Goal: Task Accomplishment & Management: Manage account settings

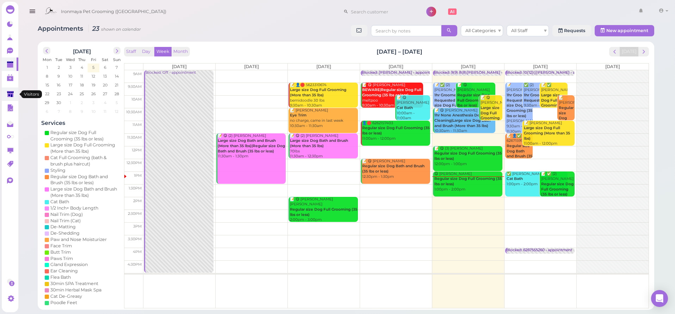
click at [15, 93] on link at bounding box center [10, 93] width 17 height 13
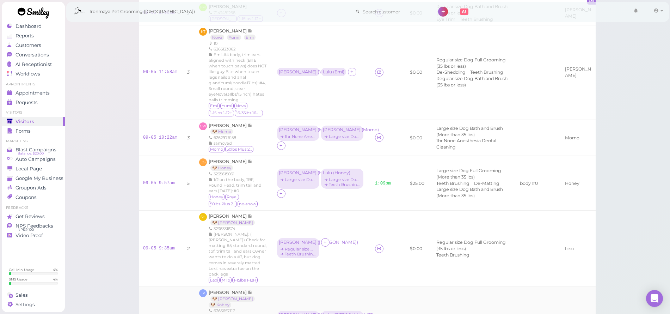
scroll to position [232, 0]
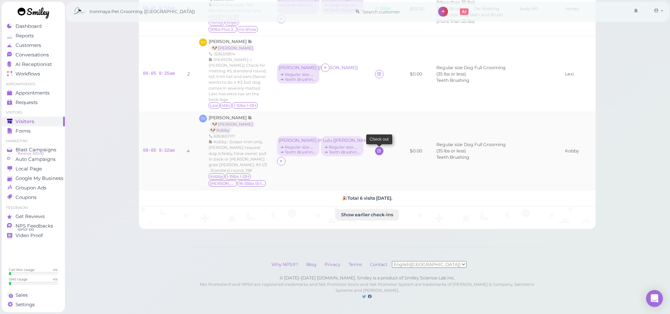
click at [377, 150] on icon at bounding box center [379, 150] width 5 height 5
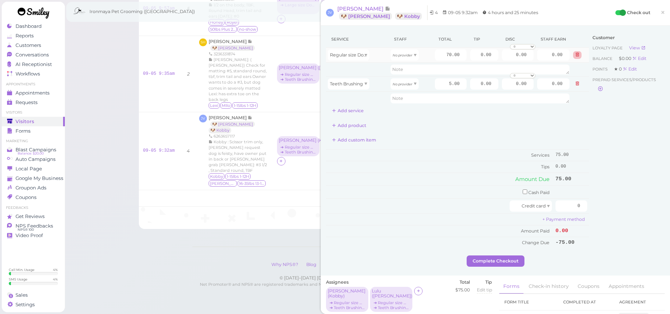
click at [575, 55] on icon at bounding box center [577, 54] width 4 height 5
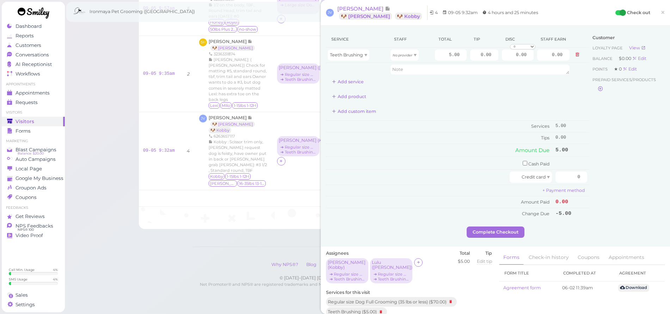
click at [575, 55] on icon at bounding box center [577, 54] width 4 height 5
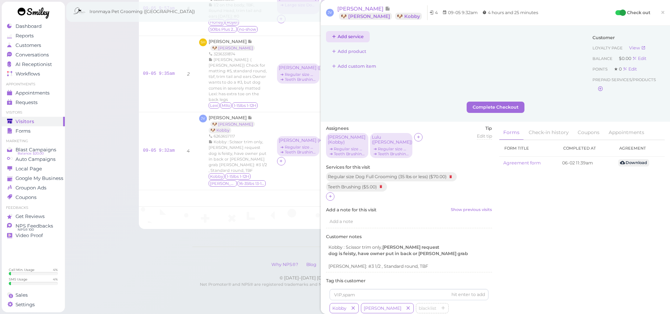
click at [339, 38] on button "Add service" at bounding box center [348, 36] width 44 height 11
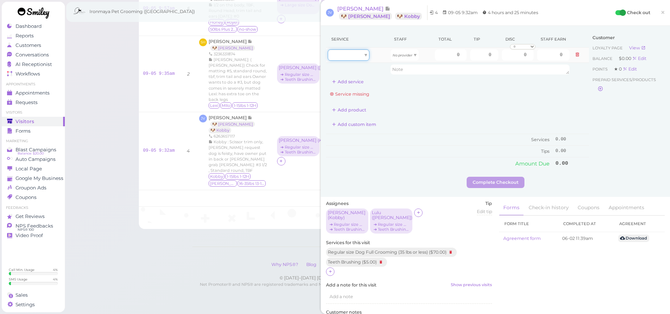
click at [349, 51] on div at bounding box center [349, 54] width 42 height 11
type input "70.00"
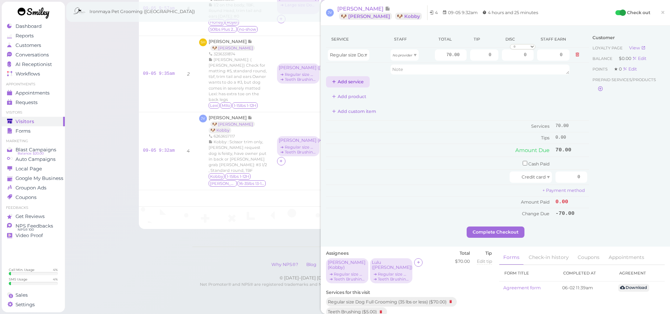
click at [351, 83] on button "Add service" at bounding box center [348, 81] width 44 height 11
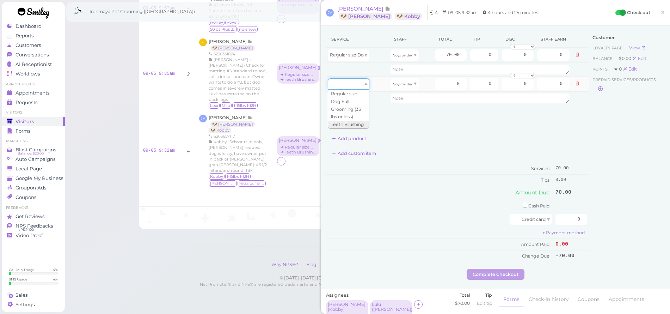
click at [353, 86] on div at bounding box center [349, 83] width 42 height 11
type input "5.00"
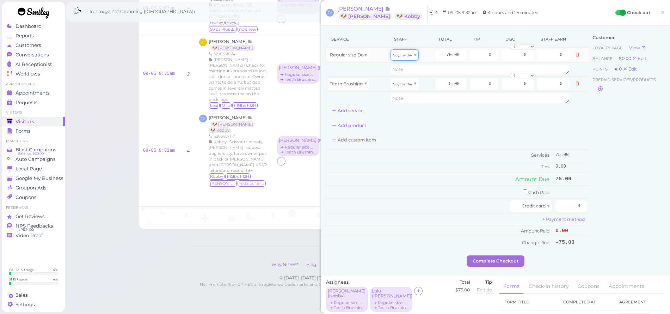
click at [414, 54] on span at bounding box center [415, 55] width 3 height 2
type input "31.50"
click at [410, 80] on div "No provider" at bounding box center [404, 83] width 28 height 11
type input "2.25"
click at [435, 58] on input "70.00" at bounding box center [451, 54] width 32 height 11
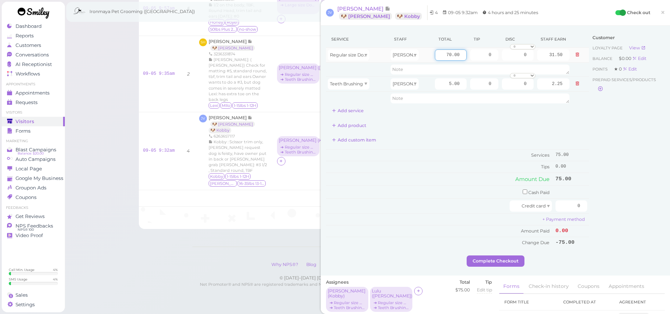
click at [435, 58] on input "70.00" at bounding box center [451, 54] width 32 height 11
type input "90"
type input "40.50"
click at [344, 110] on button "Add service" at bounding box center [348, 110] width 44 height 11
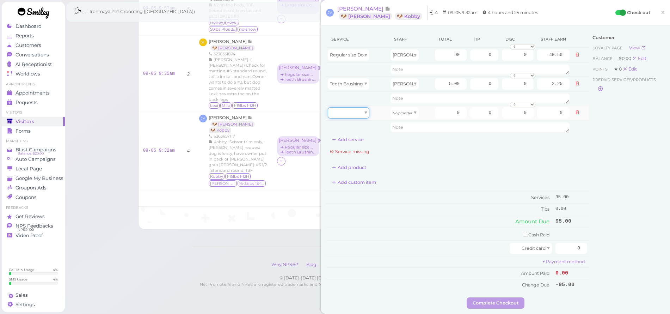
click at [347, 112] on div at bounding box center [349, 112] width 42 height 11
type input "70.00"
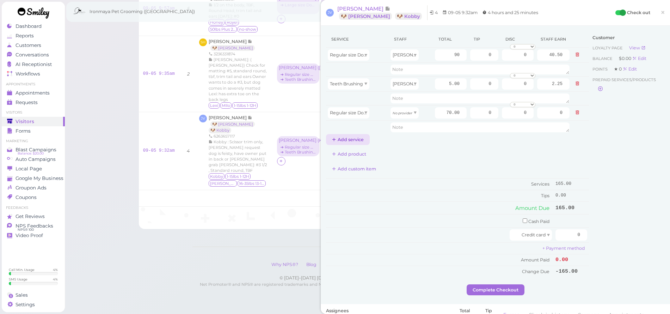
click at [354, 136] on button "Add service" at bounding box center [348, 139] width 44 height 11
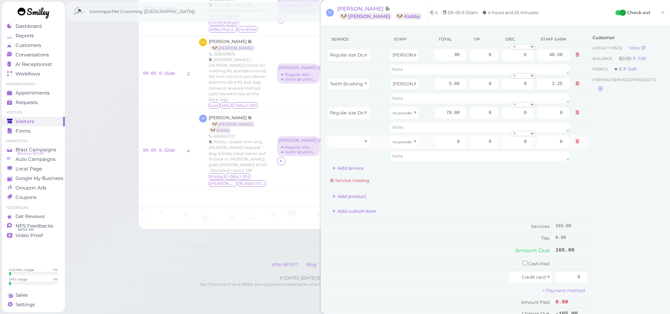
click at [355, 149] on td at bounding box center [357, 155] width 63 height 13
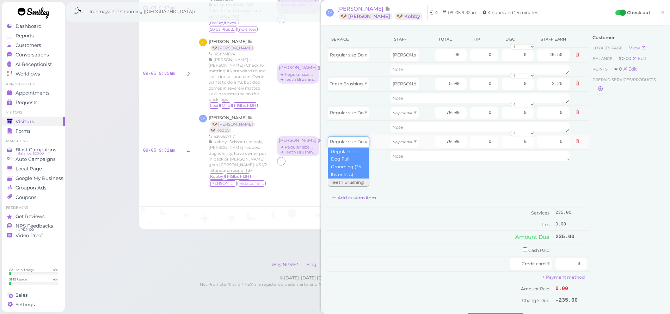
click at [353, 143] on span "Regular size Dog Full Grooming (35 lbs or less)" at bounding box center [380, 141] width 100 height 5
type input "5.00"
click at [404, 111] on icon "No provider" at bounding box center [403, 113] width 20 height 4
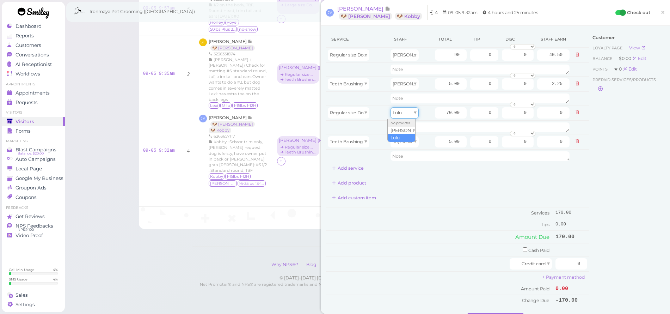
type input "30.10"
click at [395, 138] on div "No provider" at bounding box center [404, 141] width 28 height 11
drag, startPoint x: 393, startPoint y: 165, endPoint x: 393, endPoint y: 159, distance: 6.0
type input "2.15"
click at [439, 111] on input "70.00" at bounding box center [451, 112] width 32 height 11
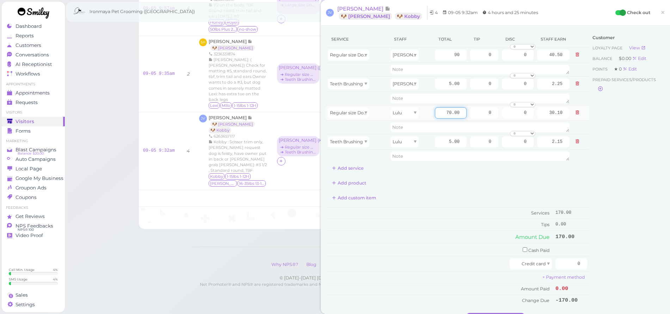
click at [439, 111] on input "70.00" at bounding box center [451, 112] width 32 height 11
type input "85"
type input "36.55"
click at [594, 161] on div "Customer Loyalty page View Balance $0.00 Edit Points ★ 0 Edit Prepaid services/…" at bounding box center [627, 172] width 76 height 282
click at [473, 57] on input "0" at bounding box center [484, 54] width 28 height 11
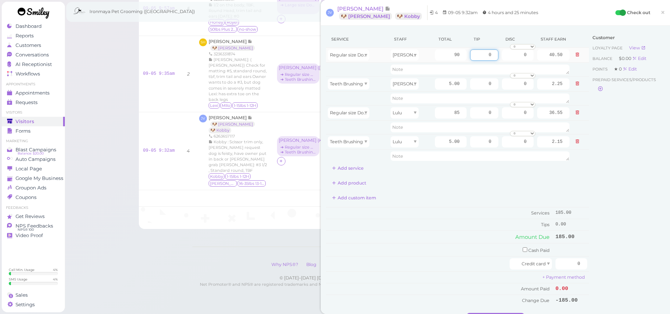
click at [473, 57] on input "0" at bounding box center [484, 54] width 28 height 11
type input "20.5"
click at [481, 112] on input "0" at bounding box center [484, 112] width 28 height 11
type input "19.50"
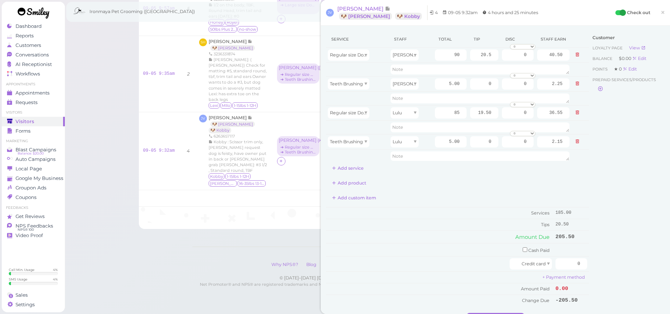
click at [623, 178] on div "Customer Loyalty page View Balance $0.00 Edit Points ★ 0 Edit Prepaid services/…" at bounding box center [627, 172] width 76 height 282
click at [564, 258] on input "0" at bounding box center [571, 263] width 32 height 11
click at [523, 249] on input "checkbox" at bounding box center [525, 249] width 5 height 5
checkbox input "true"
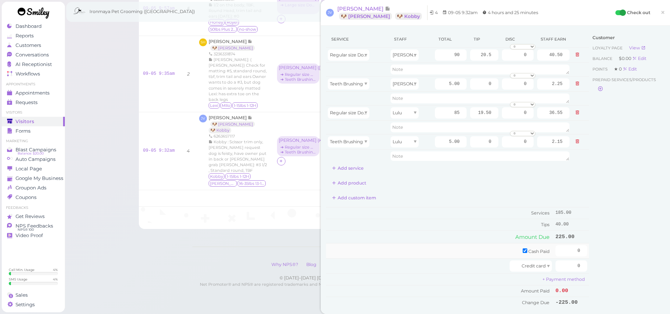
click at [520, 245] on td "Cash Paid" at bounding box center [440, 250] width 228 height 15
click at [569, 249] on input "0" at bounding box center [571, 250] width 32 height 11
type input "225.00"
click at [598, 244] on div "Customer Loyalty page View Balance $0.00 Edit Points ★ 0 Edit Prepaid services/…" at bounding box center [627, 173] width 76 height 284
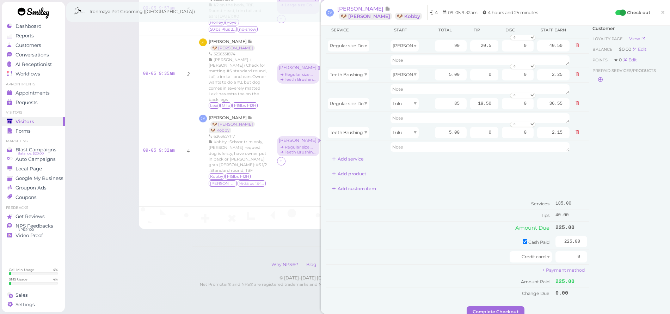
scroll to position [33, 0]
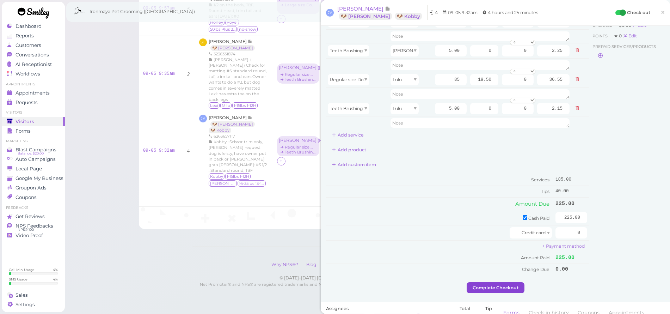
click at [515, 286] on button "Complete Checkout" at bounding box center [496, 287] width 58 height 11
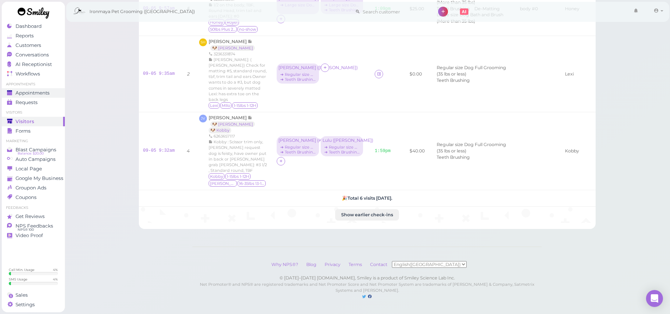
click at [29, 94] on span "Appointments" at bounding box center [33, 93] width 34 height 6
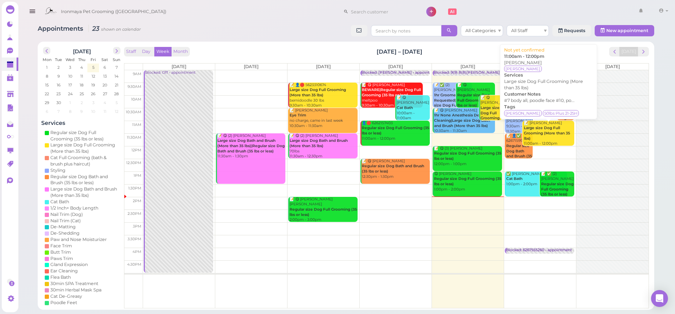
click at [565, 131] on b "Large size Dog Full Grooming (More than 35 lbs)" at bounding box center [547, 132] width 46 height 15
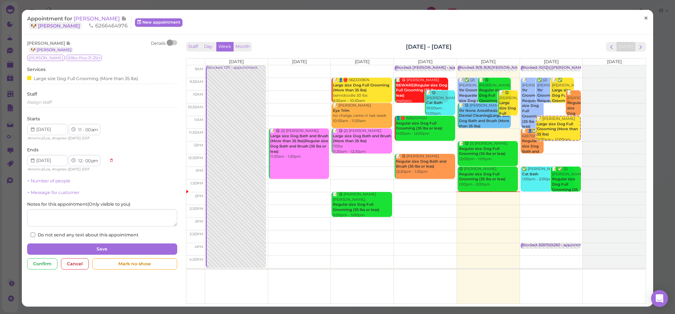
click at [644, 17] on span "×" at bounding box center [646, 18] width 5 height 10
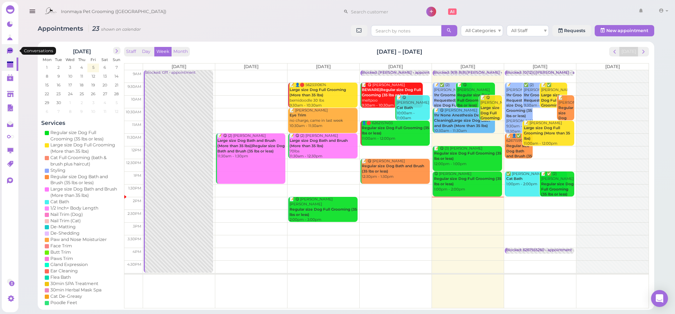
click at [11, 48] on icon at bounding box center [10, 51] width 6 height 6
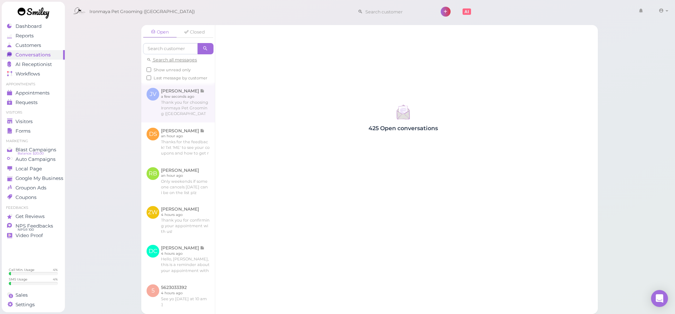
click at [175, 110] on link at bounding box center [178, 101] width 74 height 39
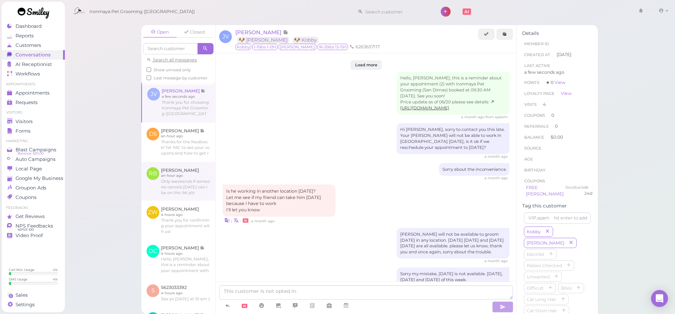
scroll to position [893, 0]
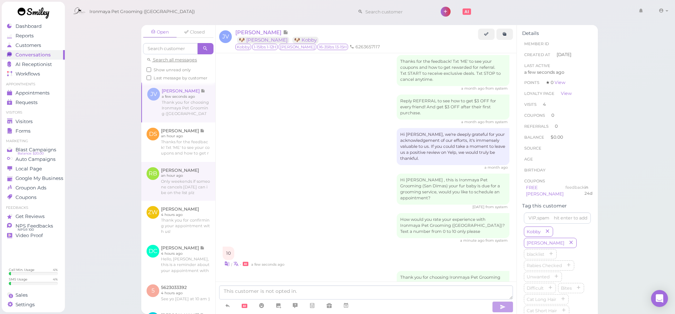
click at [178, 183] on link at bounding box center [178, 181] width 74 height 39
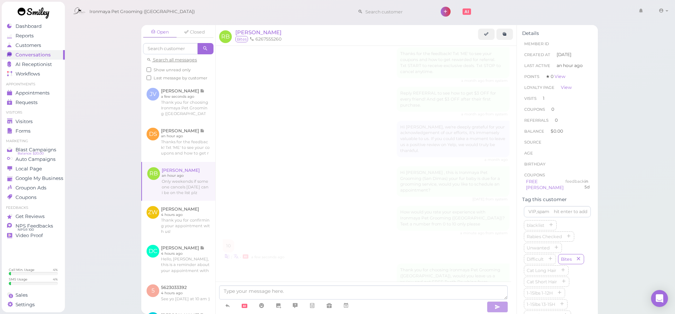
scroll to position [720, 0]
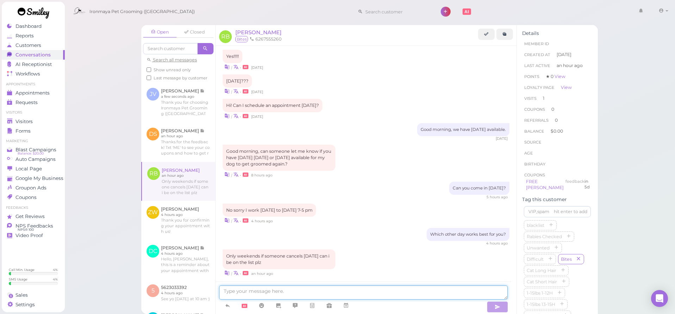
click at [241, 291] on textarea at bounding box center [363, 292] width 289 height 14
type textarea "c"
type textarea "Can you come in at 9:30 am [DATE]?"
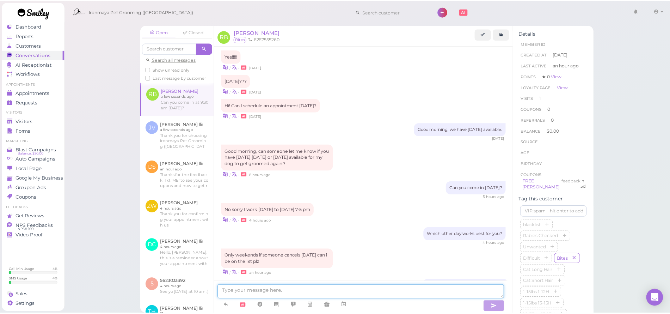
scroll to position [736, 0]
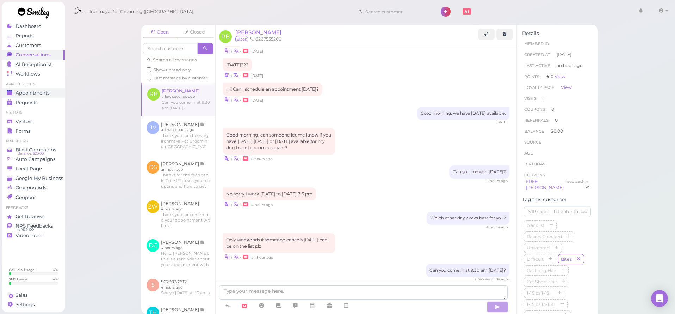
click at [36, 96] on link "Appointments" at bounding box center [33, 93] width 63 height 10
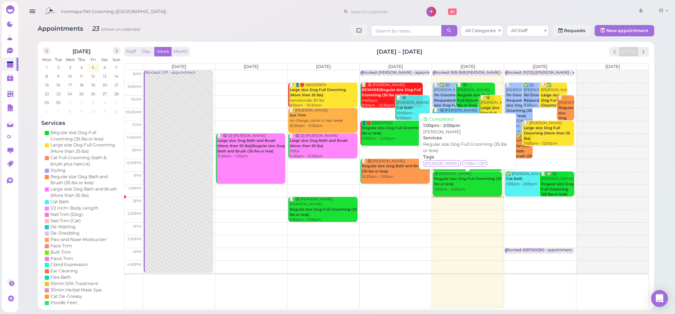
click at [458, 176] on b "Regular size Dog Full Grooming (35 lbs or less)" at bounding box center [467, 181] width 67 height 10
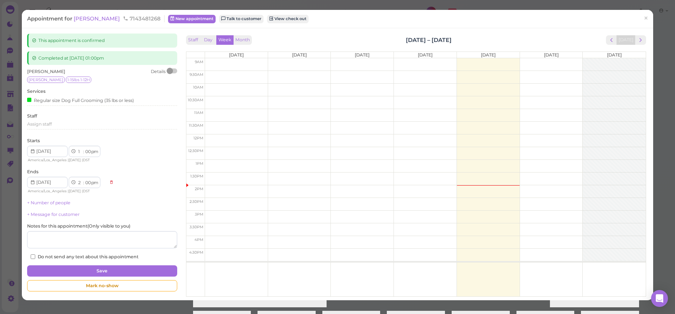
click at [74, 94] on div "Services Regular size Dog Full Grooming (35 lbs or less)" at bounding box center [102, 97] width 150 height 19
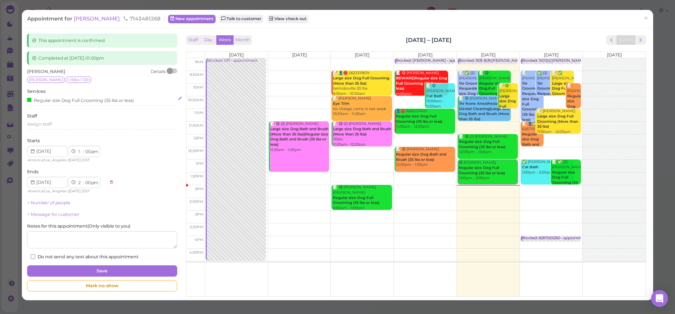
click at [74, 97] on div "Regular size Dog Full Grooming (35 lbs or less)" at bounding box center [80, 99] width 107 height 7
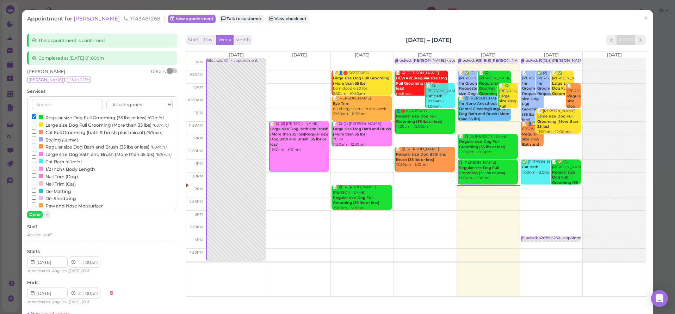
click at [76, 116] on label "Regular size Dog Full Grooming (35 lbs or less) (60min)" at bounding box center [98, 116] width 132 height 7
click at [36, 116] on input "Regular size Dog Full Grooming (35 lbs or less) (60min)" at bounding box center [34, 116] width 5 height 5
click at [65, 149] on label "Regular size Dog Bath and Brush (35 lbs or less) (60min)" at bounding box center [99, 146] width 135 height 7
click at [36, 148] on input "Regular size Dog Bath and Brush (35 lbs or less) (60min)" at bounding box center [34, 145] width 5 height 5
click at [33, 213] on button "Done" at bounding box center [35, 214] width 16 height 7
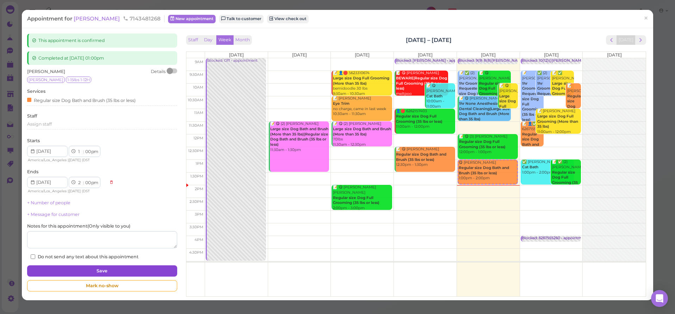
click at [71, 265] on button "Save" at bounding box center [102, 270] width 150 height 11
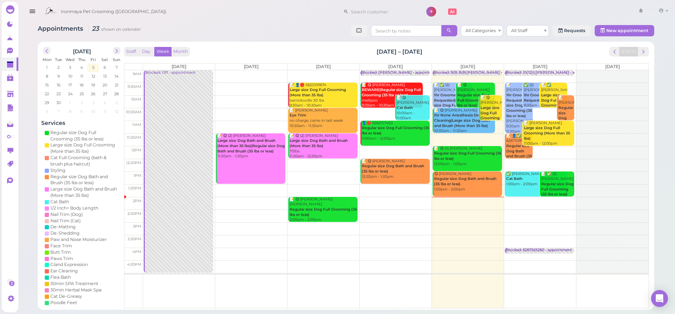
click at [476, 153] on b "Regular size Dog Full Grooming (35 lbs or less)" at bounding box center [467, 156] width 67 height 10
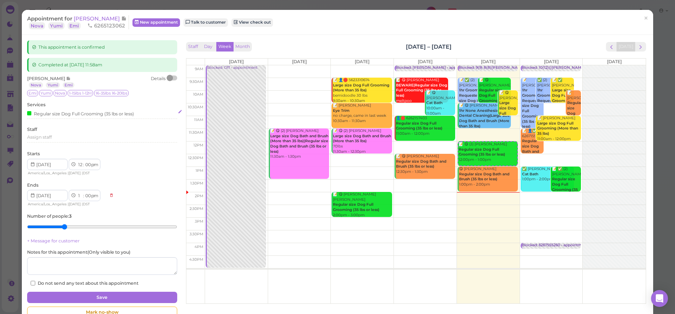
click at [58, 113] on div "Regular size Dog Full Grooming (35 lbs or less)" at bounding box center [80, 113] width 107 height 7
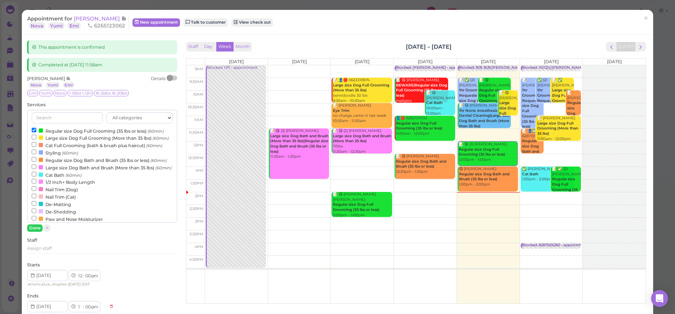
click at [53, 164] on label "Regular size Dog Bath and Brush (35 lbs or less) (60min)" at bounding box center [99, 159] width 135 height 7
click at [36, 161] on input "Regular size Dog Bath and Brush (35 lbs or less) (60min)" at bounding box center [34, 159] width 5 height 5
click at [33, 225] on button "Done" at bounding box center [35, 227] width 16 height 7
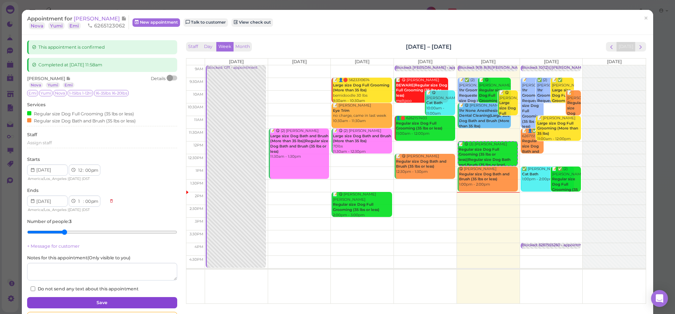
click at [110, 300] on button "Save" at bounding box center [102, 302] width 150 height 11
select select "2"
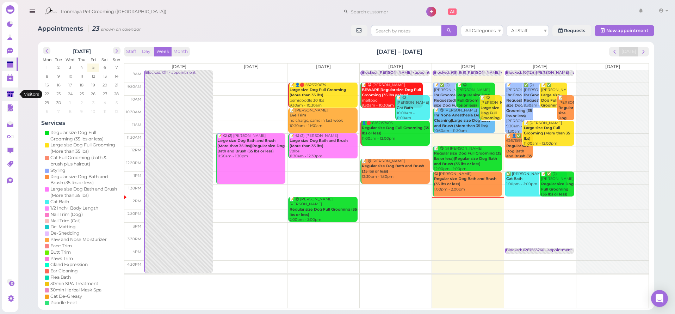
click at [8, 92] on icon at bounding box center [10, 94] width 7 height 5
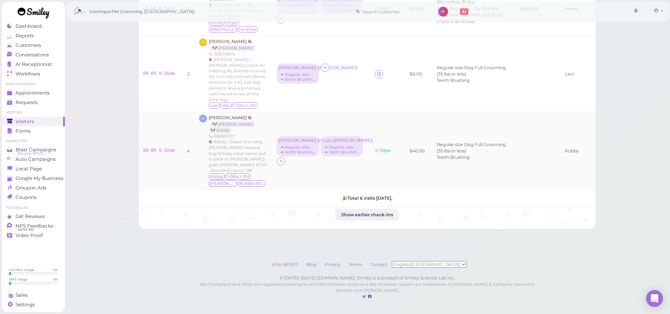
scroll to position [221, 0]
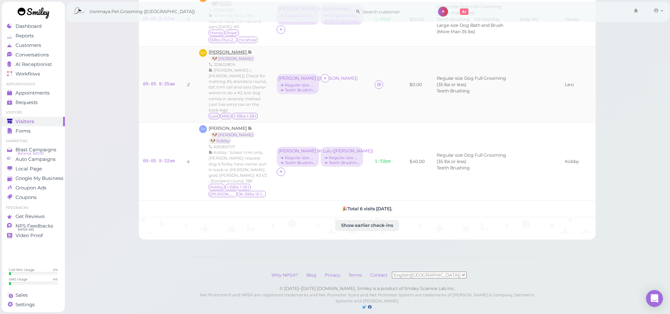
click at [238, 55] on span "[PERSON_NAME]" at bounding box center [228, 51] width 39 height 5
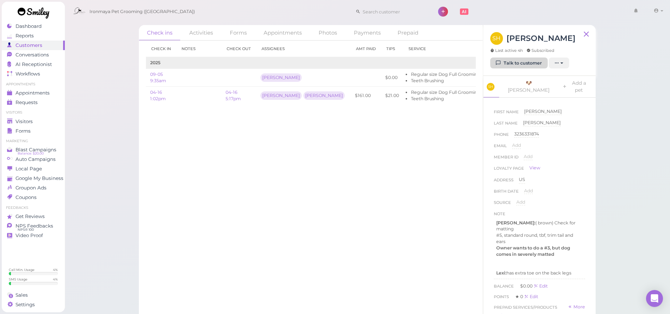
click at [506, 60] on link "Talk to customer" at bounding box center [518, 62] width 57 height 11
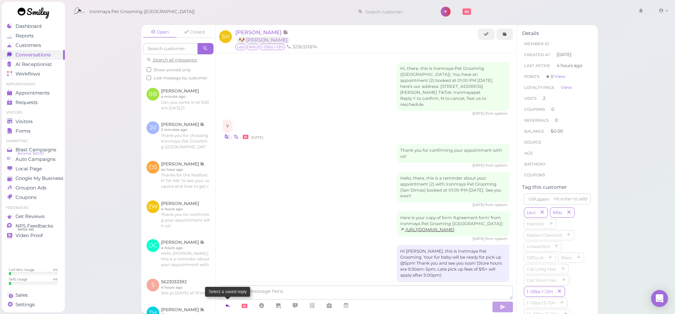
scroll to position [312, 0]
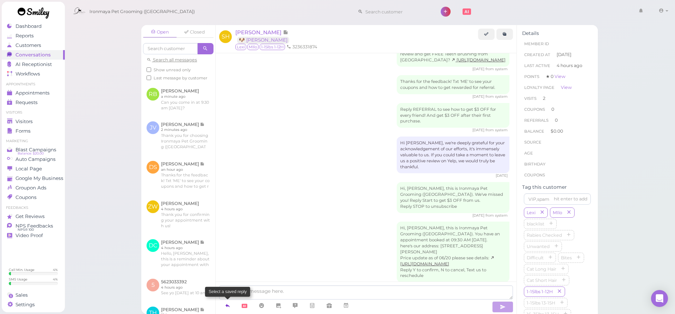
click at [229, 302] on icon at bounding box center [228, 305] width 6 height 7
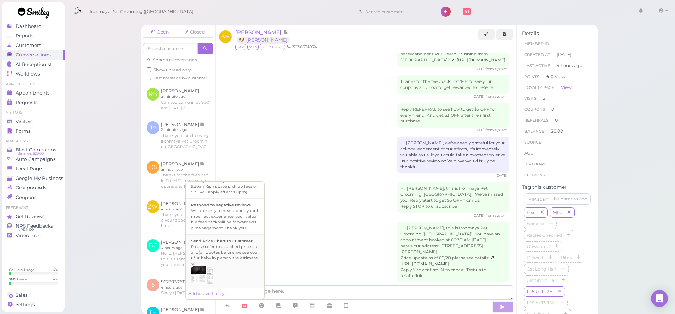
scroll to position [214, 0]
click at [239, 225] on div "Hi {{first_name}}, this is Ironmaya Pet Grooming. Your fur baby is/are ready fo…" at bounding box center [225, 208] width 68 height 34
type textarea "Hi {{first_name}}, this is Ironmaya Pet Grooming. Your fur baby is/are ready fo…"
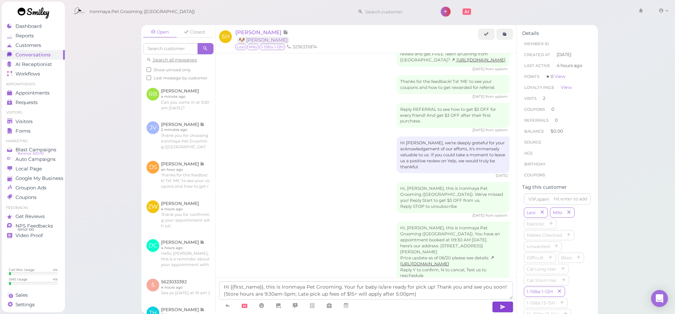
click at [496, 303] on button "button" at bounding box center [502, 306] width 21 height 11
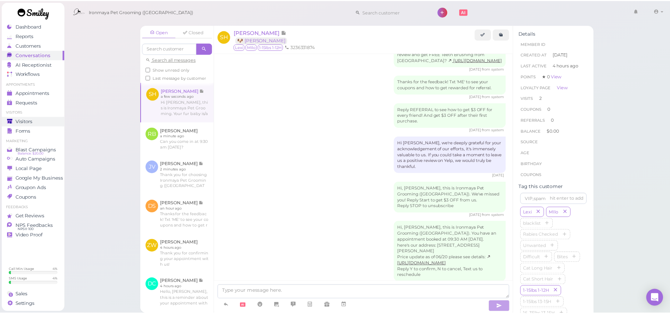
scroll to position [345, 0]
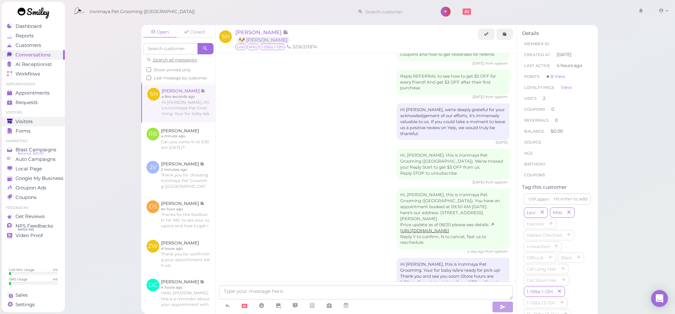
click at [50, 124] on link "Visitors" at bounding box center [33, 122] width 63 height 10
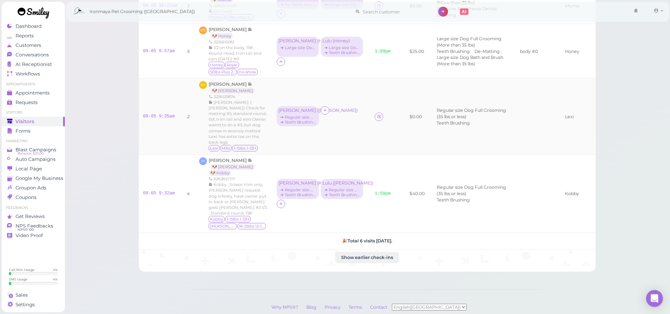
scroll to position [187, 0]
click at [375, 118] on link at bounding box center [379, 118] width 8 height 8
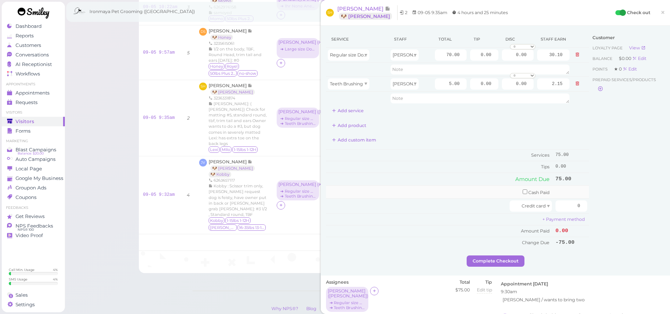
scroll to position [47, 0]
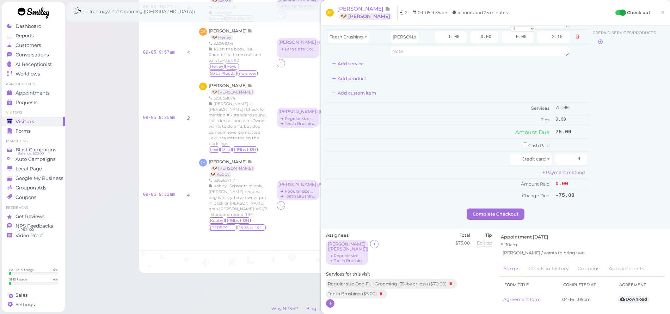
click at [330, 300] on icon at bounding box center [330, 302] width 5 height 5
click at [352, 312] on input "text" at bounding box center [374, 317] width 87 height 11
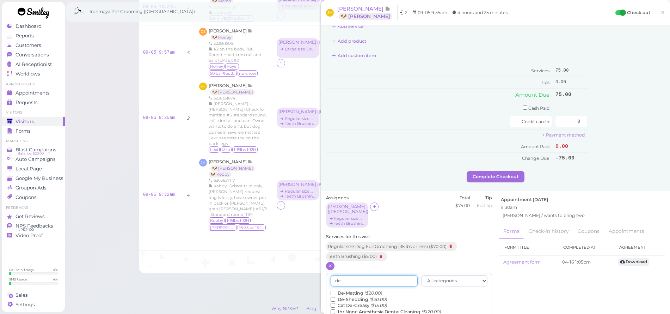
scroll to position [108, 0]
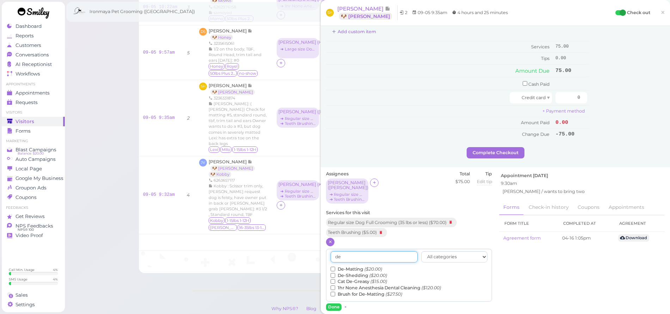
type input "de"
click at [374, 266] on icon "($20.00)" at bounding box center [373, 268] width 18 height 5
click at [335, 266] on input "De-Matting ($20.00)" at bounding box center [333, 268] width 5 height 5
drag, startPoint x: 338, startPoint y: 296, endPoint x: 340, endPoint y: 289, distance: 7.5
click at [338, 303] on button "Done" at bounding box center [334, 306] width 16 height 7
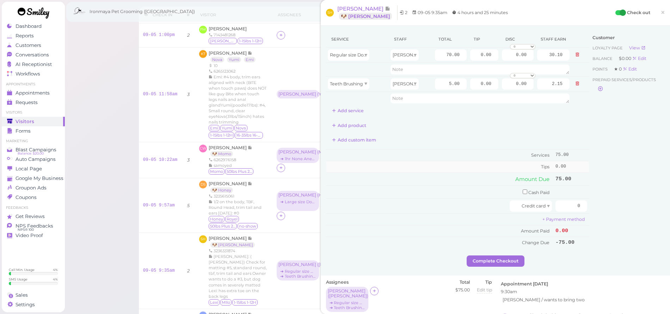
scroll to position [12, 0]
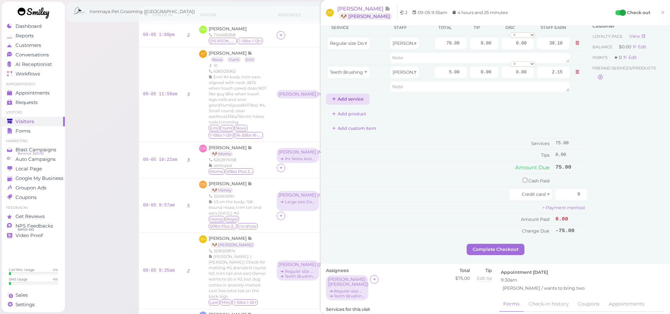
click at [365, 104] on button "Add service" at bounding box center [348, 98] width 44 height 11
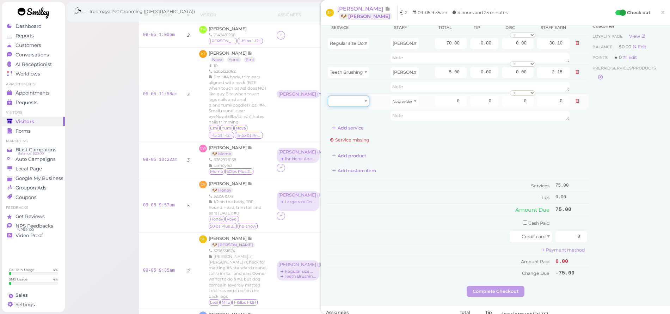
click at [364, 103] on div at bounding box center [349, 100] width 42 height 11
type input "20.00"
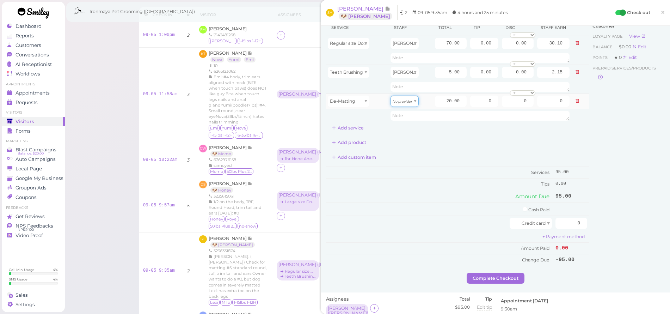
click at [395, 105] on div "No provider" at bounding box center [404, 100] width 28 height 11
type input "8.60"
click at [629, 156] on div "Customer Loyalty page View Balance $0.00 Edit Points ★ 0 Edit Prepaid services/…" at bounding box center [627, 145] width 76 height 253
click at [213, 2] on div "Ironmaya Pet Grooming ([GEOGRAPHIC_DATA]) 1 Account" at bounding box center [368, 12] width 596 height 20
click at [661, 11] on link "×" at bounding box center [662, 13] width 13 height 17
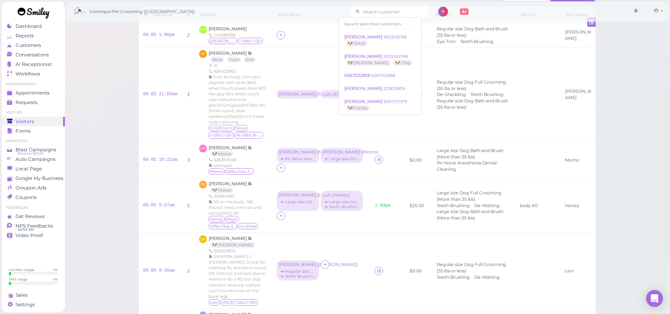
click at [366, 12] on input at bounding box center [394, 11] width 68 height 11
type input "6265913718"
click at [56, 87] on ul "Appointments Appointments Requests 0" at bounding box center [33, 94] width 63 height 25
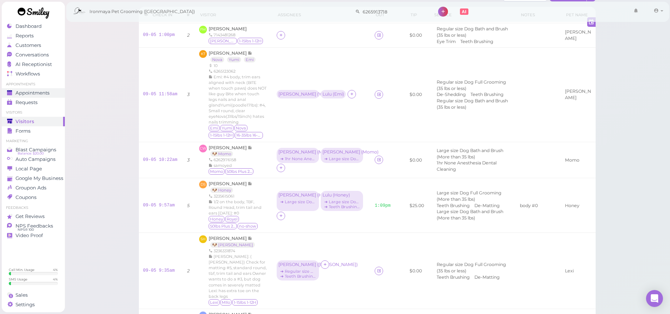
click at [53, 92] on div "Appointments" at bounding box center [32, 93] width 51 height 6
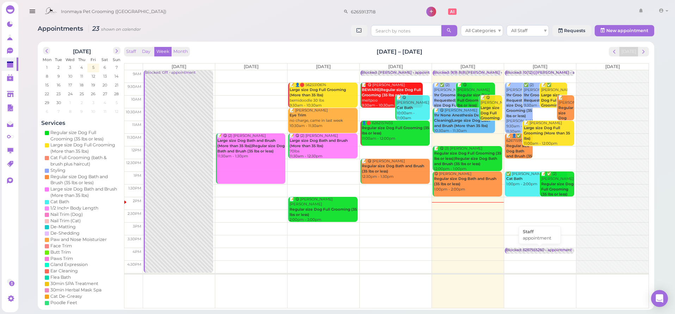
click at [535, 253] on div "9am 9:30am 10am 10:30am 11am 11:30am 12pm 12:30pm 1pm 1:30pm 2pm 2:30pm 3pm 3:3…" at bounding box center [386, 189] width 524 height 238
click at [533, 250] on div "Blocked: 6267555260 • appointment" at bounding box center [539, 249] width 66 height 5
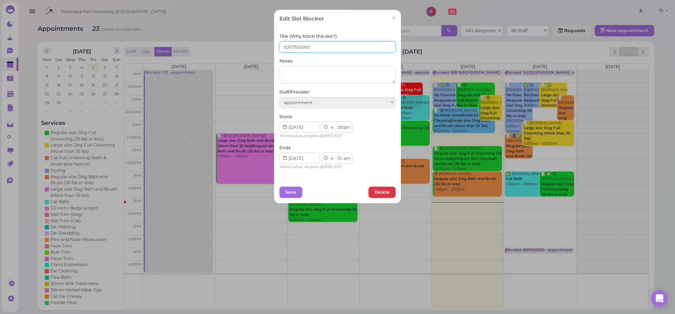
drag, startPoint x: 309, startPoint y: 48, endPoint x: 269, endPoint y: 45, distance: 40.3
click at [254, 46] on div "Edit Slot Blocker × Title (Why block this slot?) 6267555260 Notes Staff/Provide…" at bounding box center [337, 157] width 675 height 314
click at [391, 18] on span "×" at bounding box center [393, 18] width 5 height 10
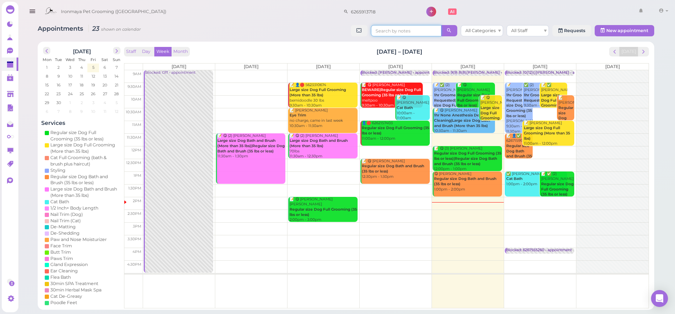
click at [390, 30] on input at bounding box center [406, 30] width 70 height 11
paste input "6267555260"
click at [414, 32] on input "6267555260" at bounding box center [406, 30] width 70 height 11
type input "6267555260"
drag, startPoint x: 360, startPoint y: 40, endPoint x: 367, endPoint y: 36, distance: 8.2
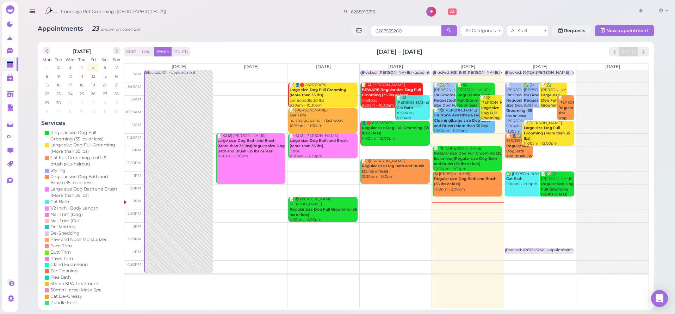
click at [362, 39] on div "Appointments 23 shown on calendar 6267555260 All Categories All Staff Requests …" at bounding box center [346, 165] width 634 height 290
click at [410, 33] on input "6267555260" at bounding box center [406, 30] width 70 height 11
click at [407, 31] on input "6267555260" at bounding box center [406, 30] width 70 height 11
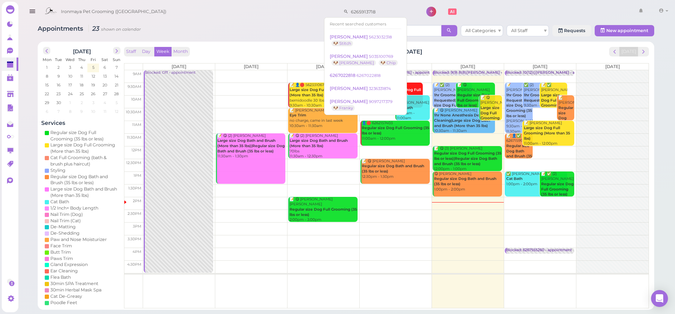
drag, startPoint x: 373, startPoint y: 10, endPoint x: 303, endPoint y: 9, distance: 70.5
click at [303, 9] on div "Ironmaya Pet Grooming ([GEOGRAPHIC_DATA]) 6265913718 1 Account" at bounding box center [356, 12] width 630 height 20
paste input "6267555260"
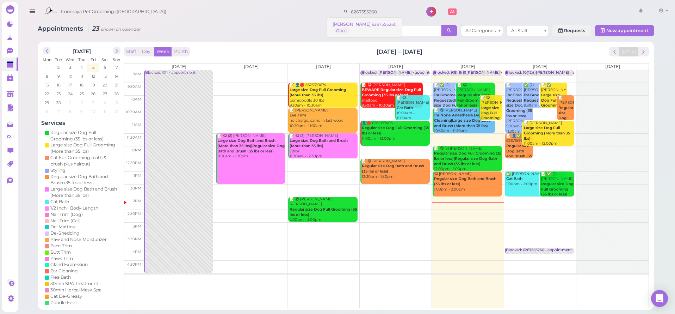
type input "6267555260"
click at [372, 25] on small "6267555260" at bounding box center [384, 24] width 25 height 5
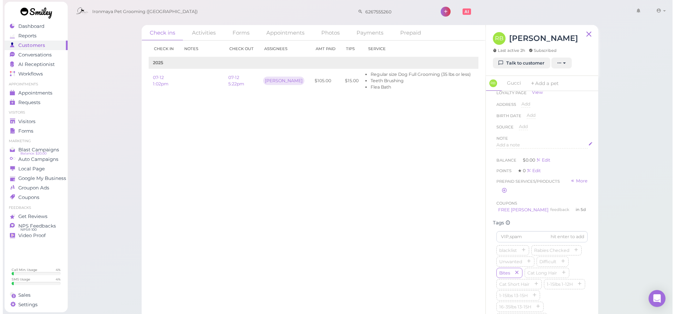
scroll to position [70, 0]
click at [526, 62] on link "Talk to customer" at bounding box center [518, 62] width 57 height 11
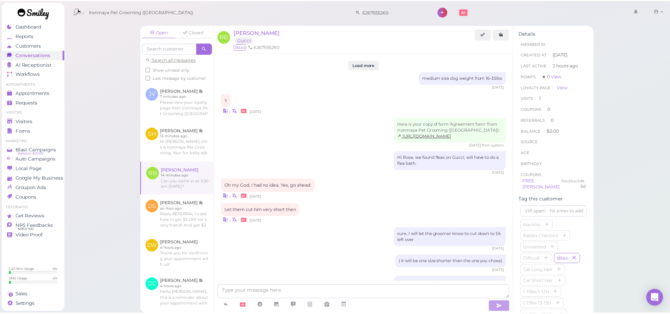
scroll to position [675, 0]
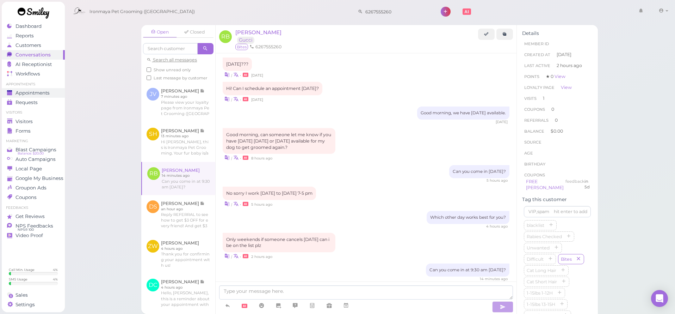
click at [45, 91] on span "Appointments" at bounding box center [33, 93] width 34 height 6
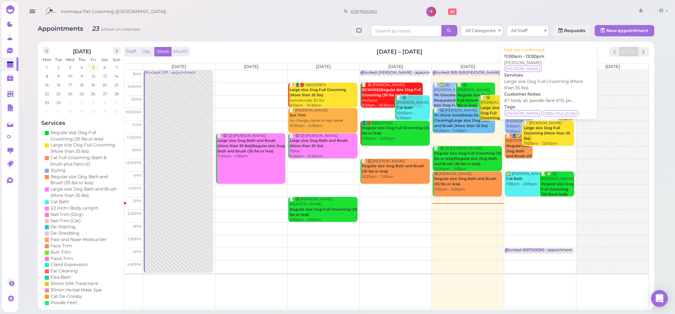
click at [554, 123] on div "📝 [PERSON_NAME] Large size Dog Full Grooming (More than 35 lbs) 11:00am - 12:00…" at bounding box center [549, 134] width 51 height 26
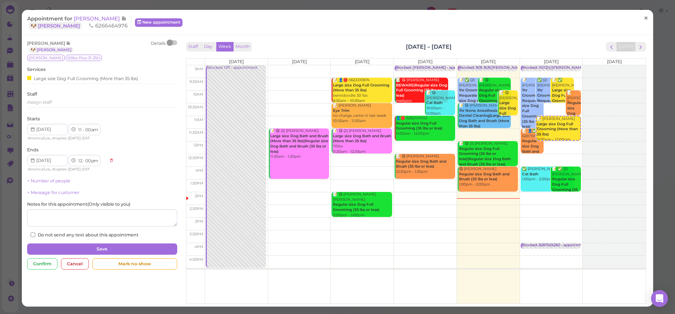
click at [640, 19] on link "×" at bounding box center [646, 18] width 13 height 17
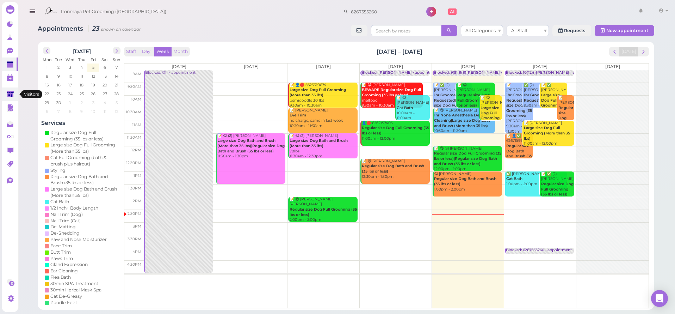
click at [11, 96] on icon at bounding box center [10, 94] width 7 height 5
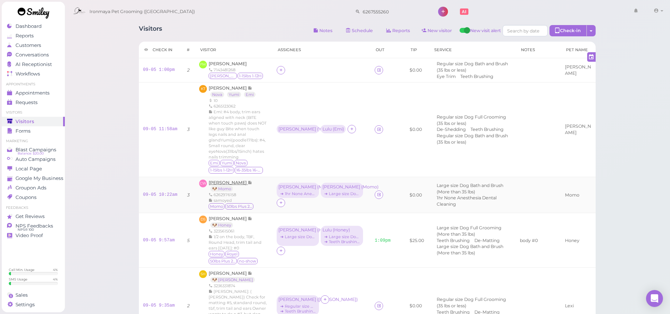
click at [227, 185] on span "[PERSON_NAME]" at bounding box center [228, 182] width 39 height 5
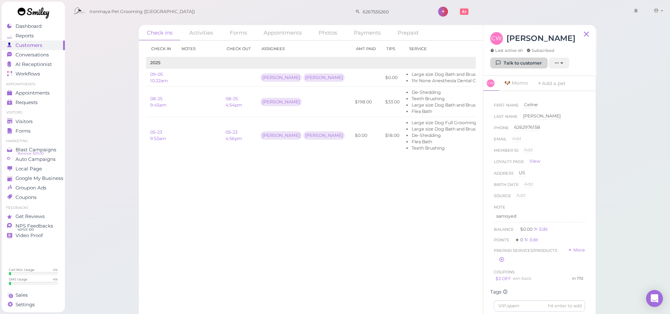
click at [506, 63] on link "Talk to customer" at bounding box center [518, 62] width 57 height 11
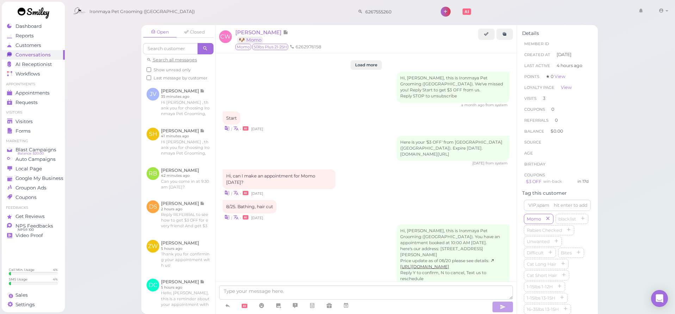
scroll to position [894, 0]
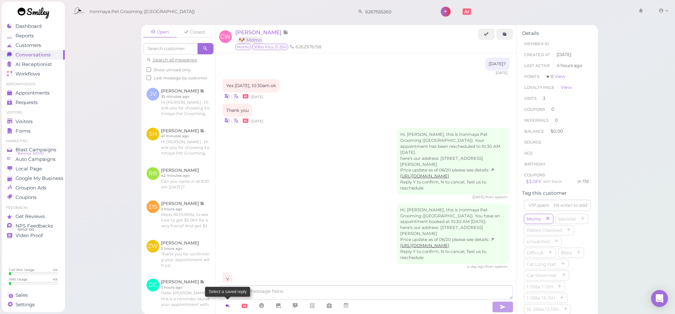
click at [226, 307] on icon at bounding box center [228, 305] width 6 height 7
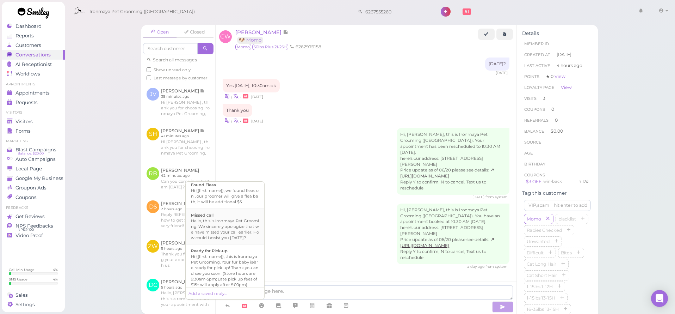
scroll to position [153, 0]
click at [230, 272] on div "Hi {{first_name}}, this is Ironmaya Pet Grooming. Your fur baby is/are ready fo…" at bounding box center [225, 269] width 68 height 34
type textarea "Hi {{first_name}}, this is Ironmaya Pet Grooming. Your fur baby is/are ready fo…"
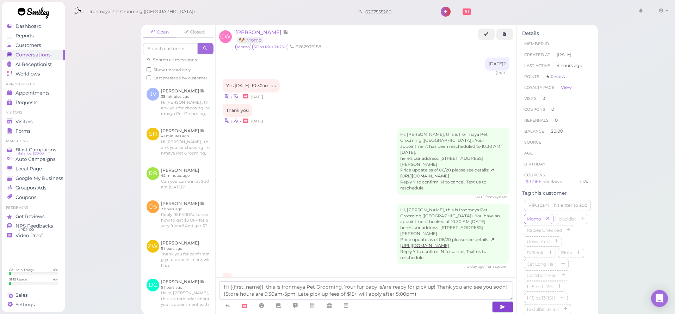
click at [504, 304] on icon "button" at bounding box center [503, 306] width 6 height 7
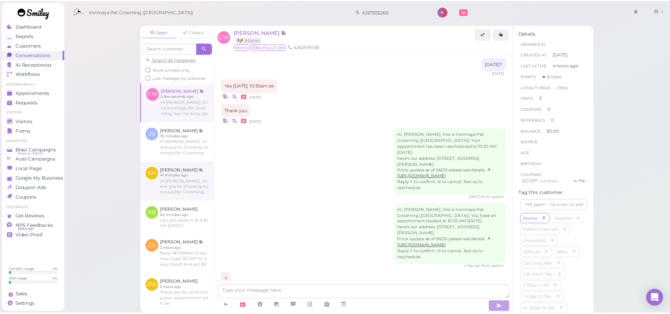
scroll to position [927, 0]
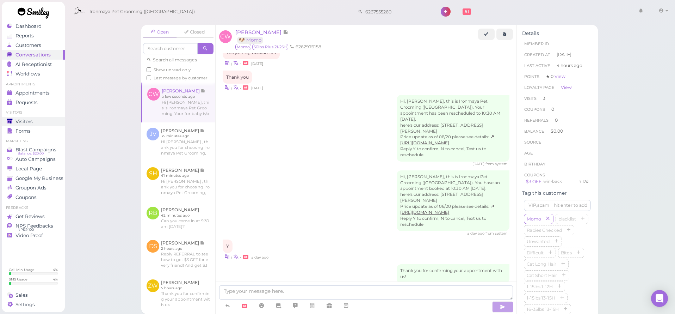
click at [28, 121] on span "Visitors" at bounding box center [24, 121] width 17 height 6
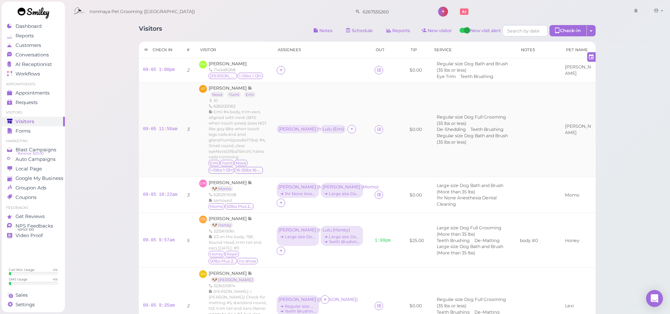
click at [334, 133] on div "[PERSON_NAME] ( Yumi ) [PERSON_NAME] ( Emi )" at bounding box center [312, 129] width 71 height 8
click at [350, 131] on icon at bounding box center [352, 128] width 5 height 5
click at [345, 204] on span "[PERSON_NAME]" at bounding box center [363, 203] width 48 height 5
click at [323, 131] on div "Lulu ( Emi )" at bounding box center [332, 129] width 21 height 5
click at [310, 156] on ul "Select services" at bounding box center [305, 155] width 64 height 8
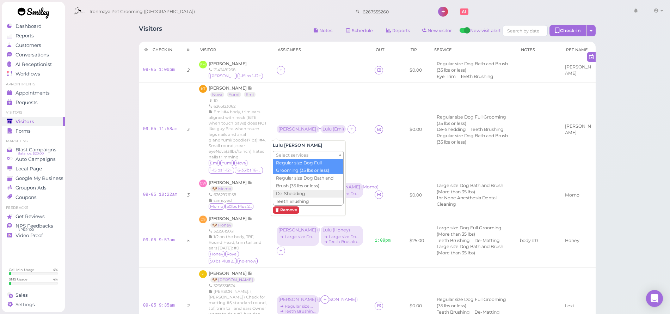
click at [108, 156] on div "Visitors Notes Schedule Reports New visitor New visit alert Check-in Customer c…" at bounding box center [367, 272] width 606 height 545
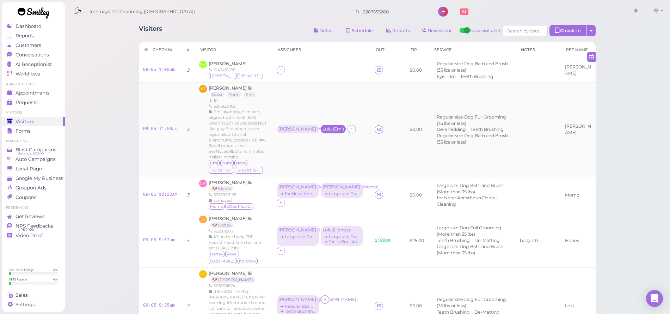
click at [323, 131] on div "Lulu ( Emi )" at bounding box center [332, 129] width 21 height 5
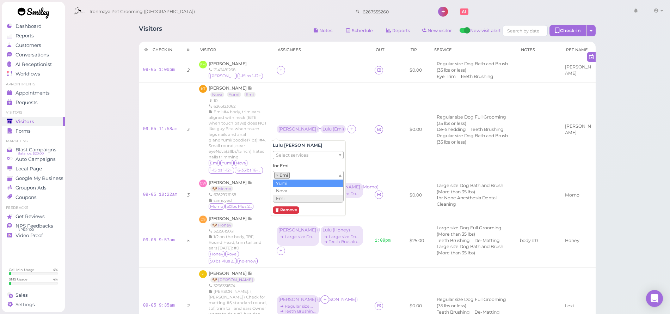
click at [306, 175] on ul "× Emi" at bounding box center [305, 175] width 64 height 8
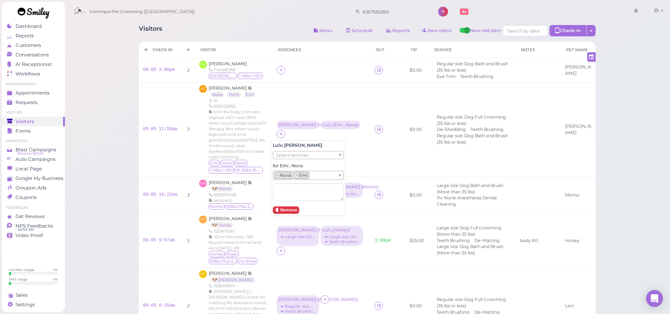
drag, startPoint x: 105, startPoint y: 166, endPoint x: 110, endPoint y: 111, distance: 55.9
click at [105, 166] on div "Visitors Notes Schedule Reports New visitor New visit alert Check-in Customer c…" at bounding box center [367, 272] width 606 height 545
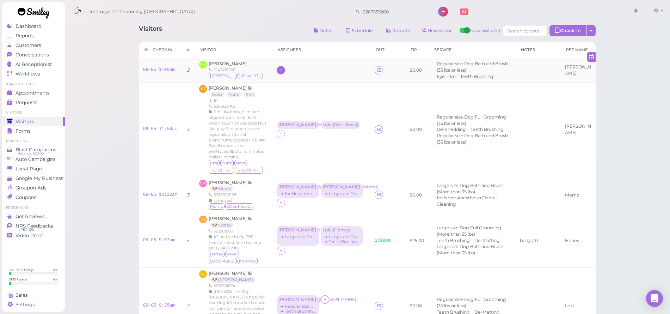
click at [279, 73] on icon at bounding box center [281, 69] width 5 height 5
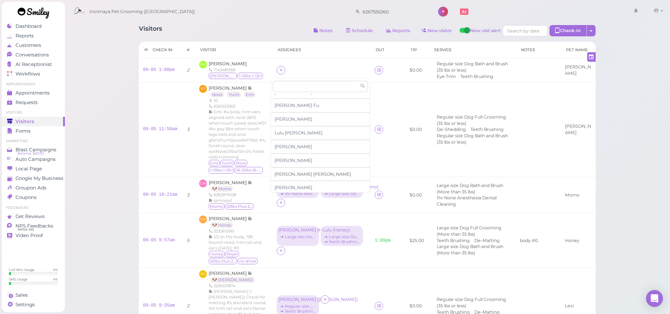
scroll to position [10, 0]
click at [289, 171] on span "[PERSON_NAME]" at bounding box center [312, 172] width 76 height 5
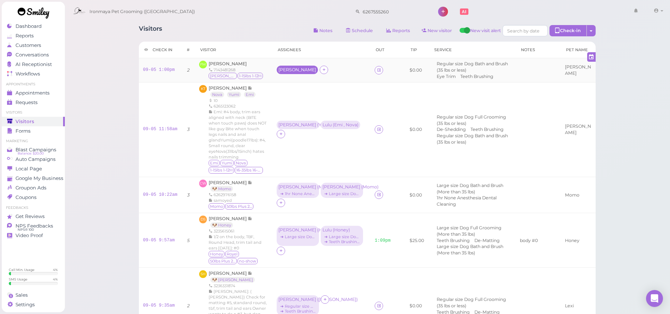
click at [278, 70] on div "[PERSON_NAME]" at bounding box center [297, 69] width 38 height 5
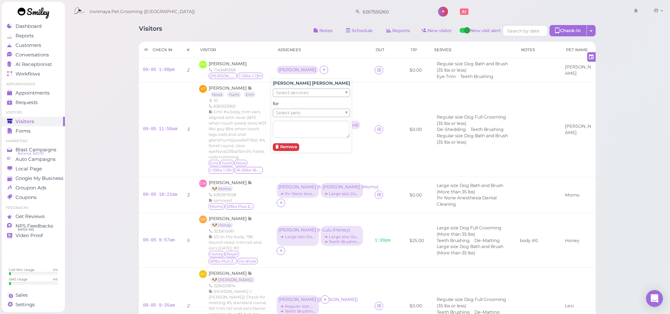
click at [292, 88] on div "Select services" at bounding box center [311, 92] width 77 height 8
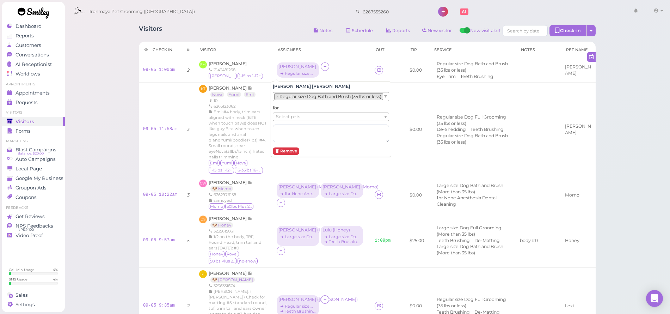
click at [296, 99] on li "× Regular size Dog Bath and Brush (35 lbs or less)" at bounding box center [328, 96] width 109 height 7
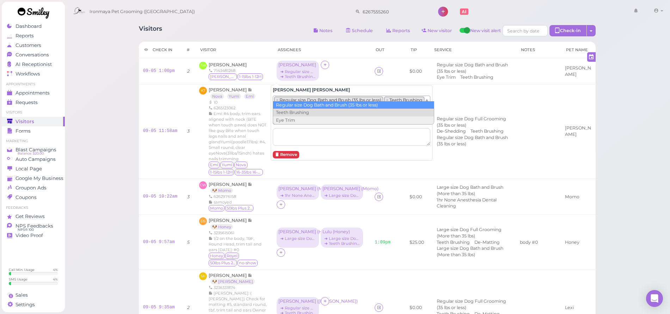
click at [304, 96] on ul "× Regular size Dog Bath and Brush (35 lbs or less) × Teeth Brushing" at bounding box center [348, 100] width 151 height 8
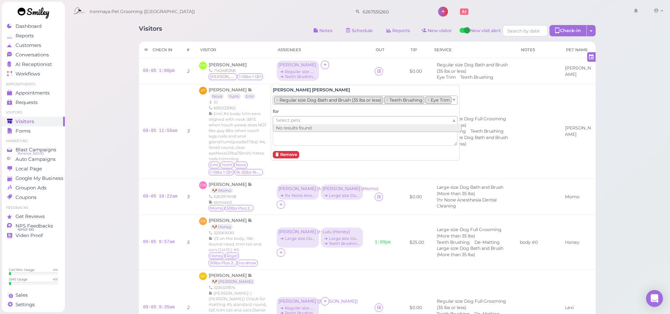
click at [303, 119] on ul "Select pets" at bounding box center [362, 120] width 178 height 8
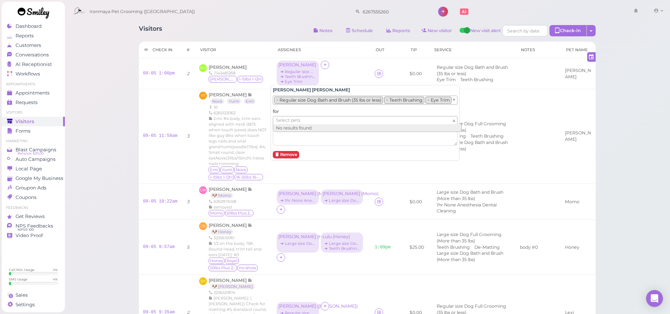
click at [129, 112] on div "Visitors Notes Schedule Reports New visitor New visit alert Check-in Customer c…" at bounding box center [367, 276] width 606 height 552
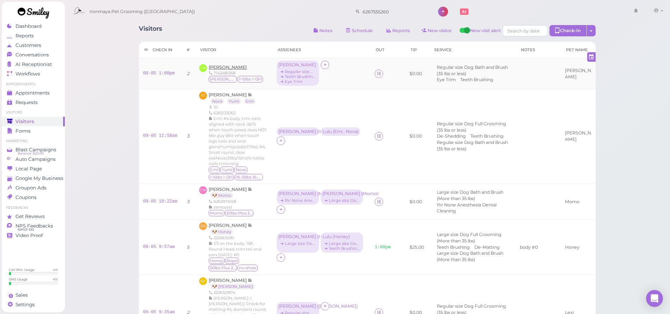
click at [229, 66] on span "[PERSON_NAME]" at bounding box center [228, 66] width 38 height 5
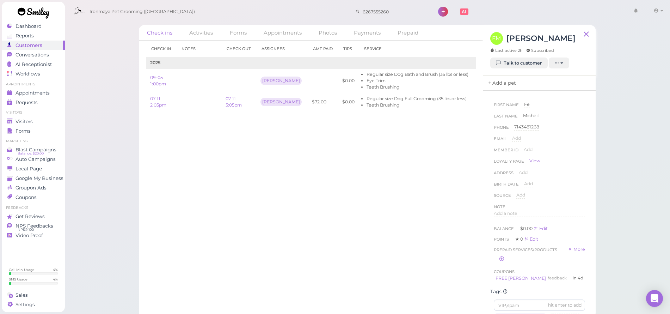
click at [506, 85] on link "Add a pet" at bounding box center [501, 83] width 37 height 15
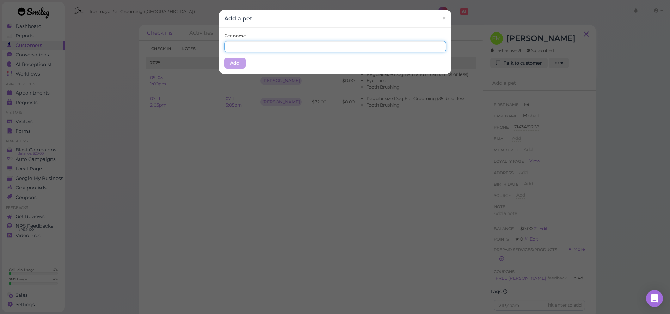
drag, startPoint x: 300, startPoint y: 47, endPoint x: 304, endPoint y: 43, distance: 6.3
click at [304, 44] on input "text" at bounding box center [335, 46] width 222 height 11
type input "[PERSON_NAME]"
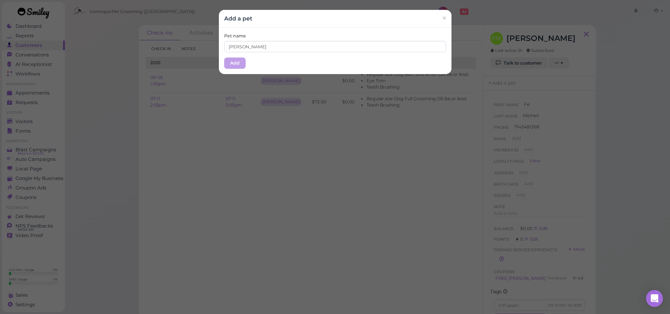
click at [226, 64] on button "Add" at bounding box center [234, 62] width 21 height 11
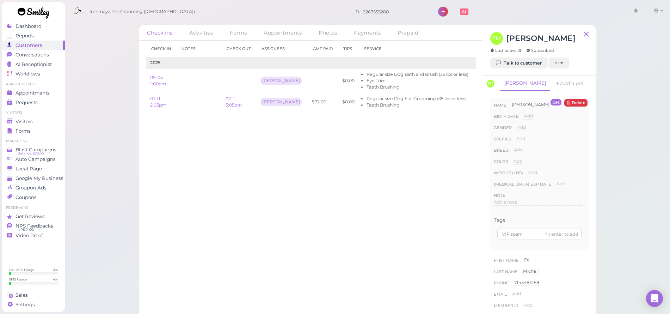
click at [523, 131] on div "Add [DEMOGRAPHIC_DATA] [DEMOGRAPHIC_DATA]" at bounding box center [521, 129] width 9 height 11
click at [523, 125] on span "Add" at bounding box center [521, 126] width 9 height 5
select select "[DEMOGRAPHIC_DATA]"
click at [526, 139] on button "Done" at bounding box center [526, 139] width 16 height 7
click at [520, 140] on span "Add" at bounding box center [520, 138] width 9 height 5
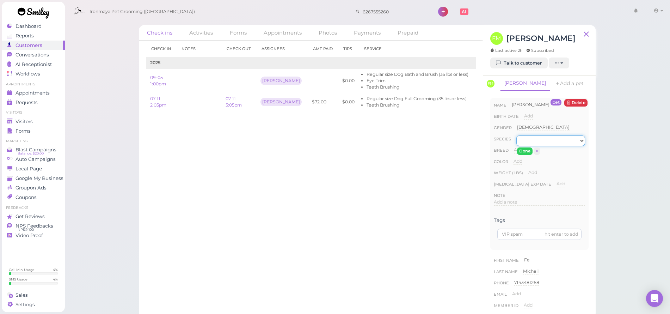
select select "Dog"
click at [522, 150] on button "Done" at bounding box center [525, 150] width 16 height 7
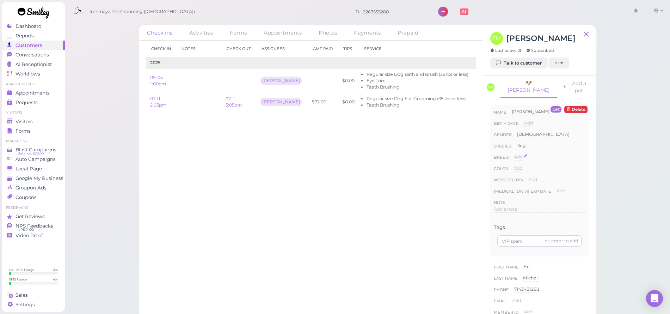
click at [522, 154] on span "Add" at bounding box center [518, 156] width 9 height 5
type input "Poodle"
click at [524, 166] on button "Done" at bounding box center [522, 169] width 16 height 7
click at [523, 165] on div "Color Add" at bounding box center [539, 170] width 91 height 11
click at [520, 165] on span "Add" at bounding box center [517, 167] width 9 height 5
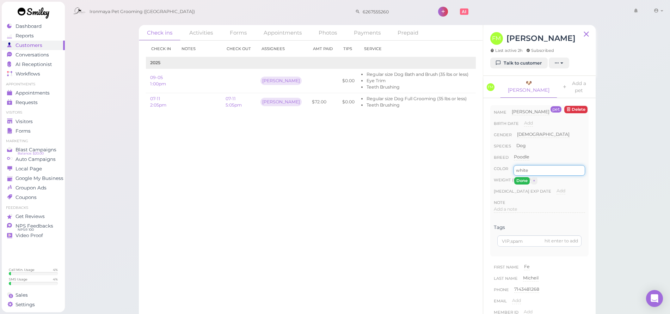
type input "white"
click at [523, 177] on button "Done" at bounding box center [522, 180] width 16 height 7
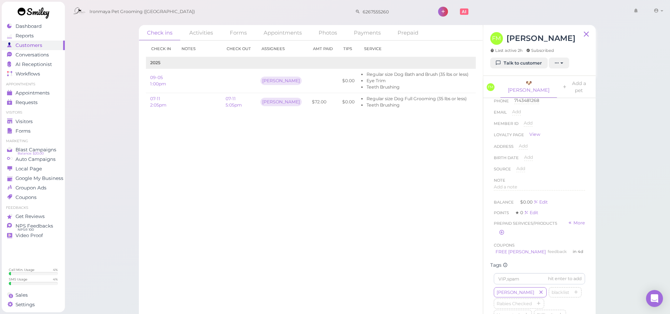
scroll to position [262, 0]
click at [503, 111] on span "Add a note" at bounding box center [506, 113] width 24 height 5
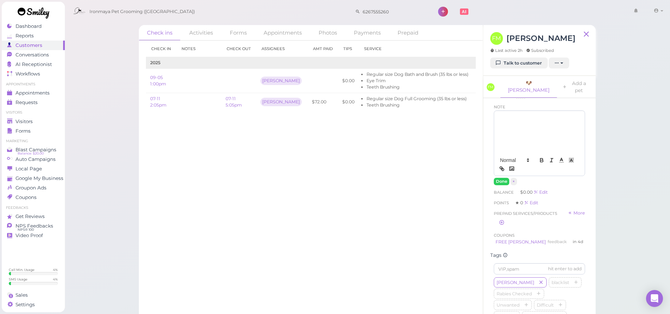
click at [502, 115] on div at bounding box center [539, 132] width 91 height 42
click at [502, 178] on button "Done" at bounding box center [502, 181] width 16 height 7
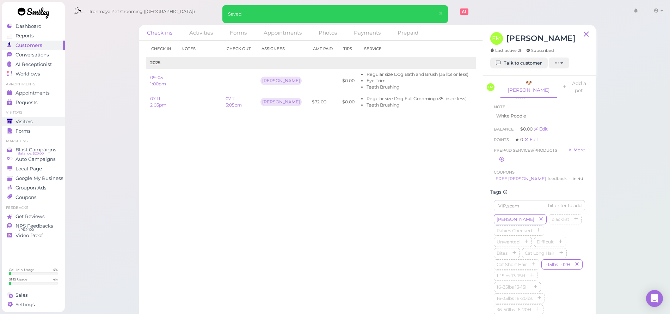
click at [27, 119] on span "Visitors" at bounding box center [24, 121] width 17 height 6
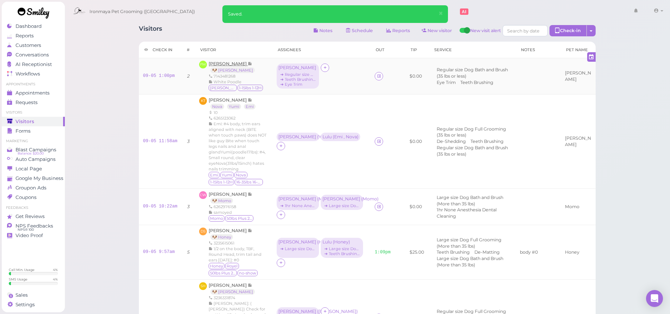
click at [227, 64] on span "[PERSON_NAME]" at bounding box center [228, 63] width 39 height 5
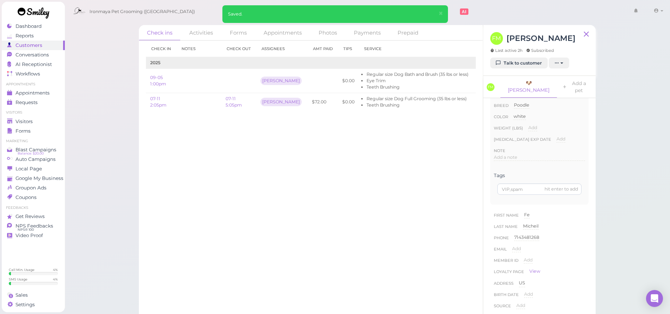
scroll to position [192, 0]
click at [527, 183] on div "White Poodle" at bounding box center [539, 185] width 91 height 11
drag, startPoint x: 530, startPoint y: 179, endPoint x: 495, endPoint y: 174, distance: 35.6
click at [495, 180] on div "White Poodle" at bounding box center [539, 201] width 91 height 42
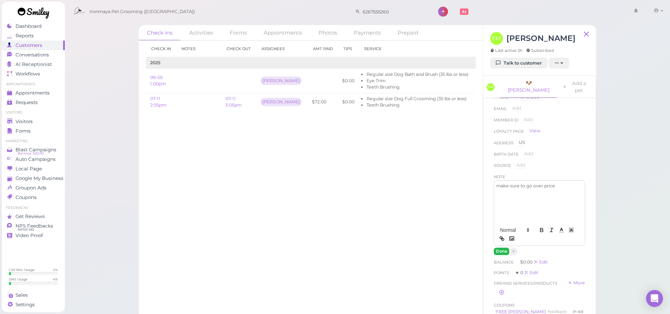
click at [500, 247] on button "Done" at bounding box center [502, 250] width 16 height 7
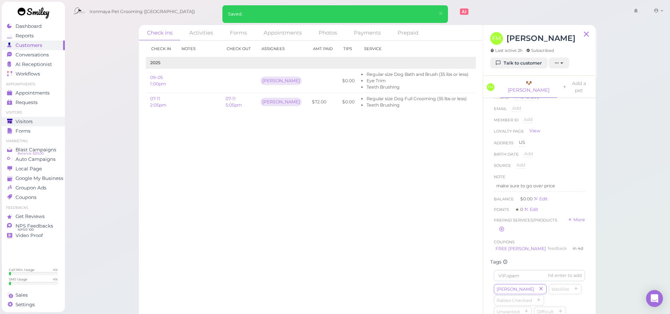
click at [29, 125] on link "Visitors" at bounding box center [33, 122] width 63 height 10
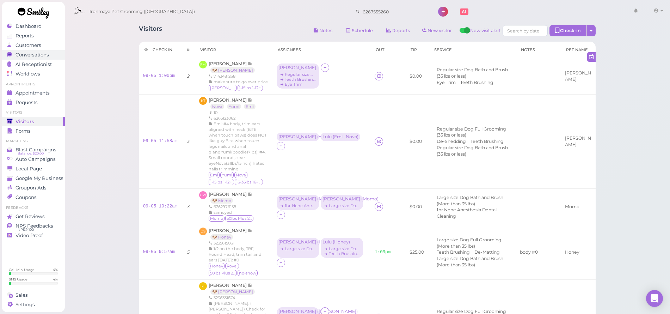
click at [39, 53] on span "Conversations" at bounding box center [32, 55] width 33 height 6
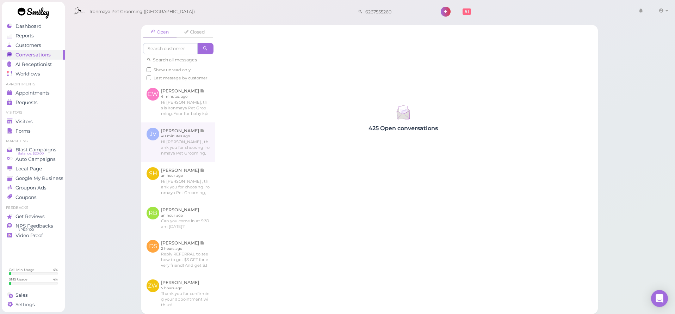
click at [162, 150] on link at bounding box center [178, 141] width 74 height 39
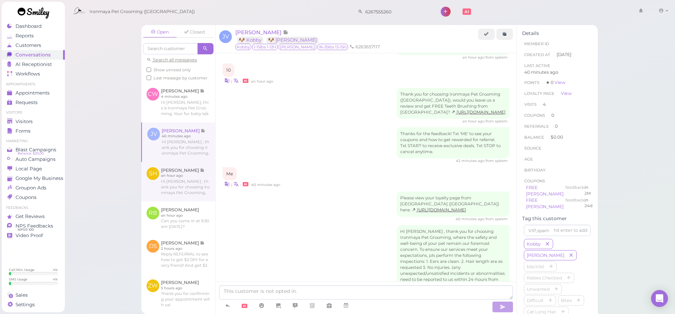
click at [161, 177] on link at bounding box center [178, 181] width 74 height 39
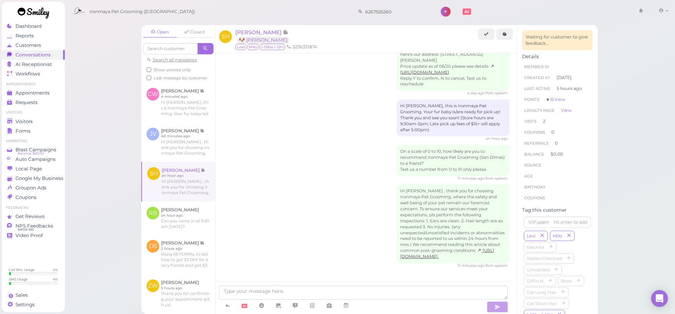
scroll to position [471, 0]
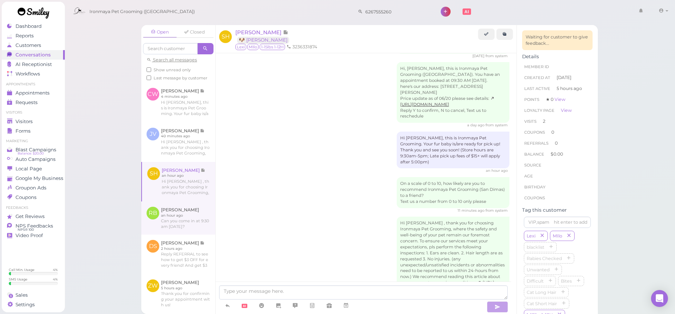
click at [168, 228] on link at bounding box center [178, 217] width 74 height 33
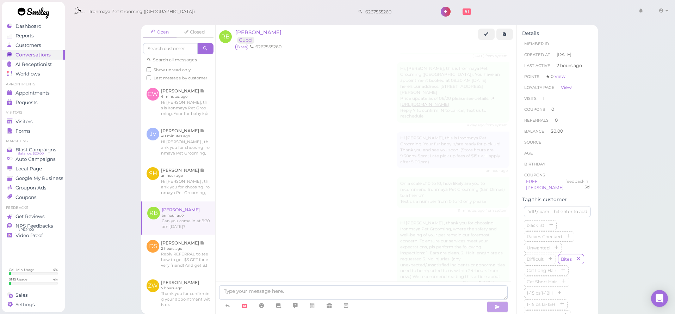
scroll to position [675, 0]
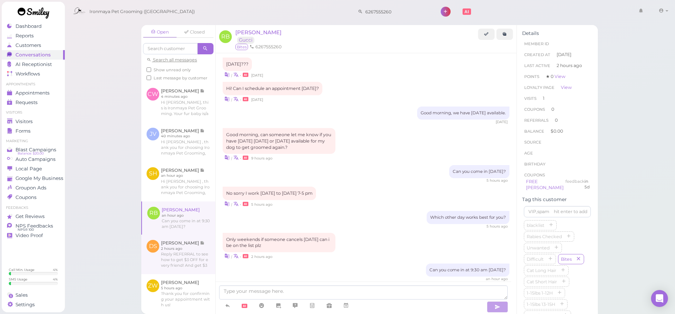
click at [165, 251] on link at bounding box center [178, 253] width 74 height 39
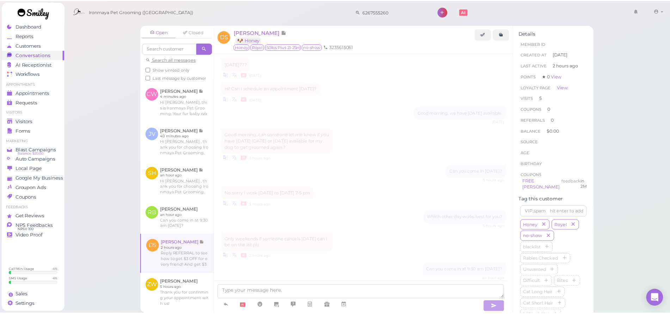
scroll to position [821, 0]
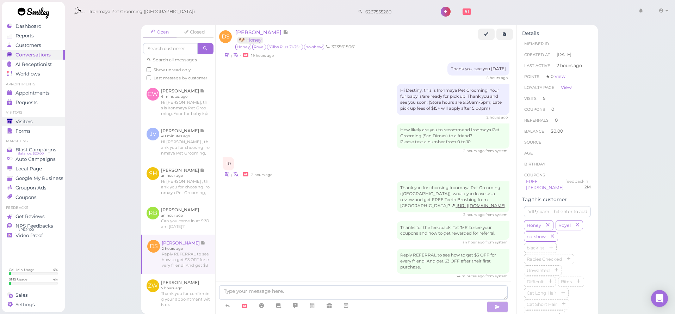
click at [24, 119] on span "Visitors" at bounding box center [24, 121] width 17 height 6
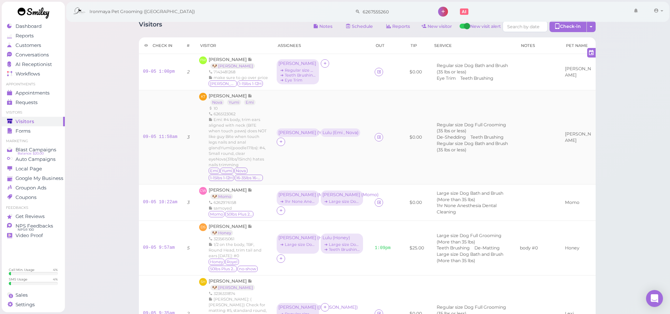
scroll to position [6, 0]
click at [225, 191] on span "[PERSON_NAME]" at bounding box center [228, 188] width 39 height 5
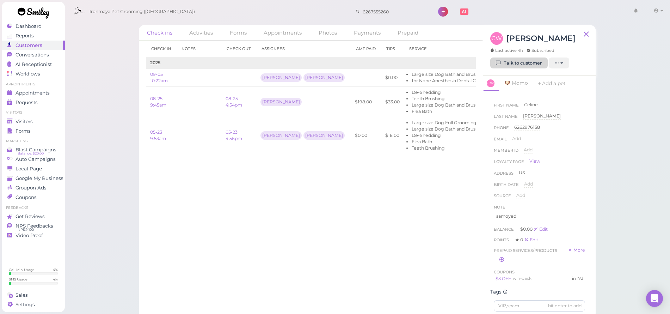
click at [501, 62] on link "Talk to customer" at bounding box center [518, 62] width 57 height 11
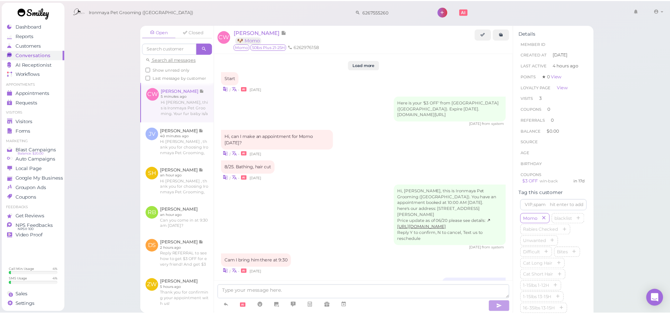
scroll to position [894, 0]
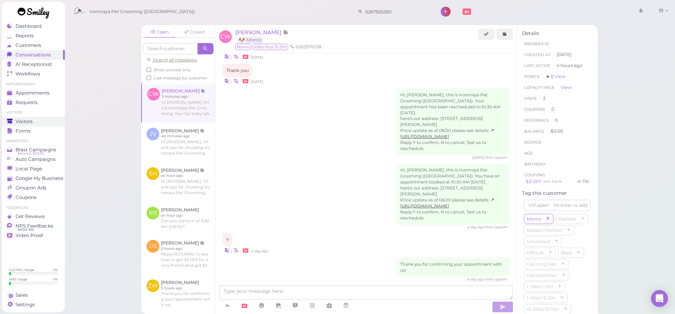
click at [14, 118] on div "Visitors" at bounding box center [32, 121] width 51 height 6
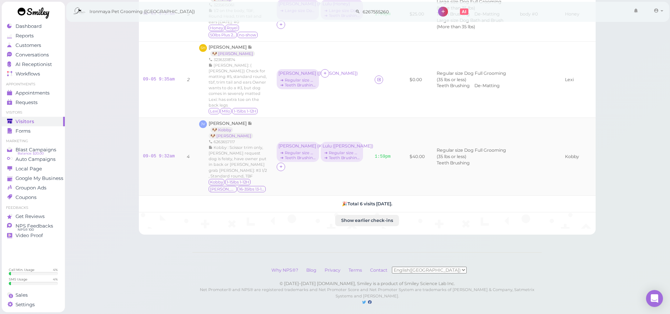
scroll to position [202, 0]
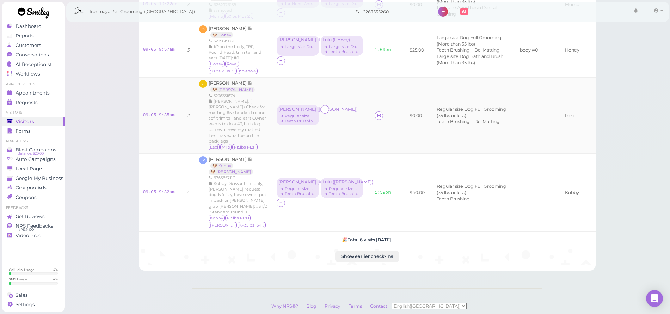
click at [238, 86] on span "[PERSON_NAME]" at bounding box center [228, 82] width 39 height 5
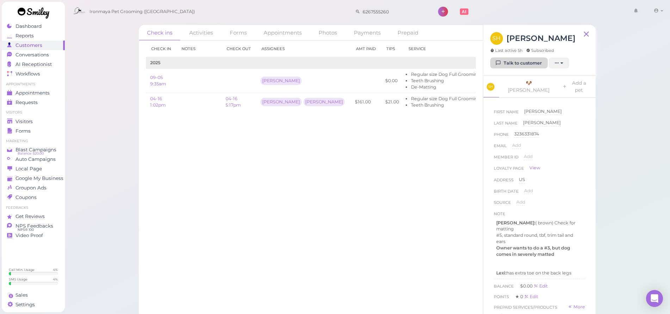
click at [498, 62] on icon at bounding box center [498, 62] width 5 height 5
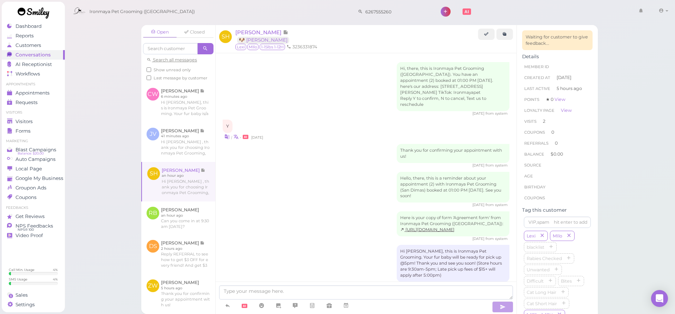
scroll to position [471, 0]
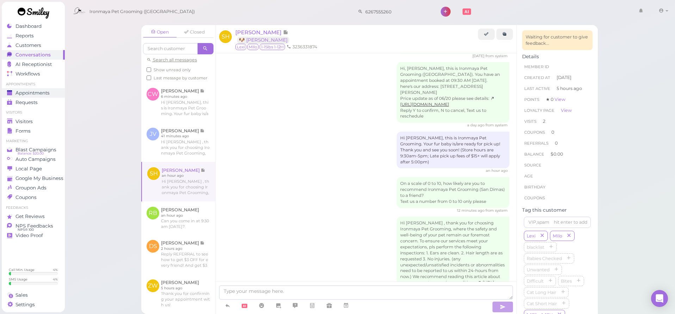
click at [47, 91] on span "Appointments" at bounding box center [33, 93] width 34 height 6
